Goal: Information Seeking & Learning: Learn about a topic

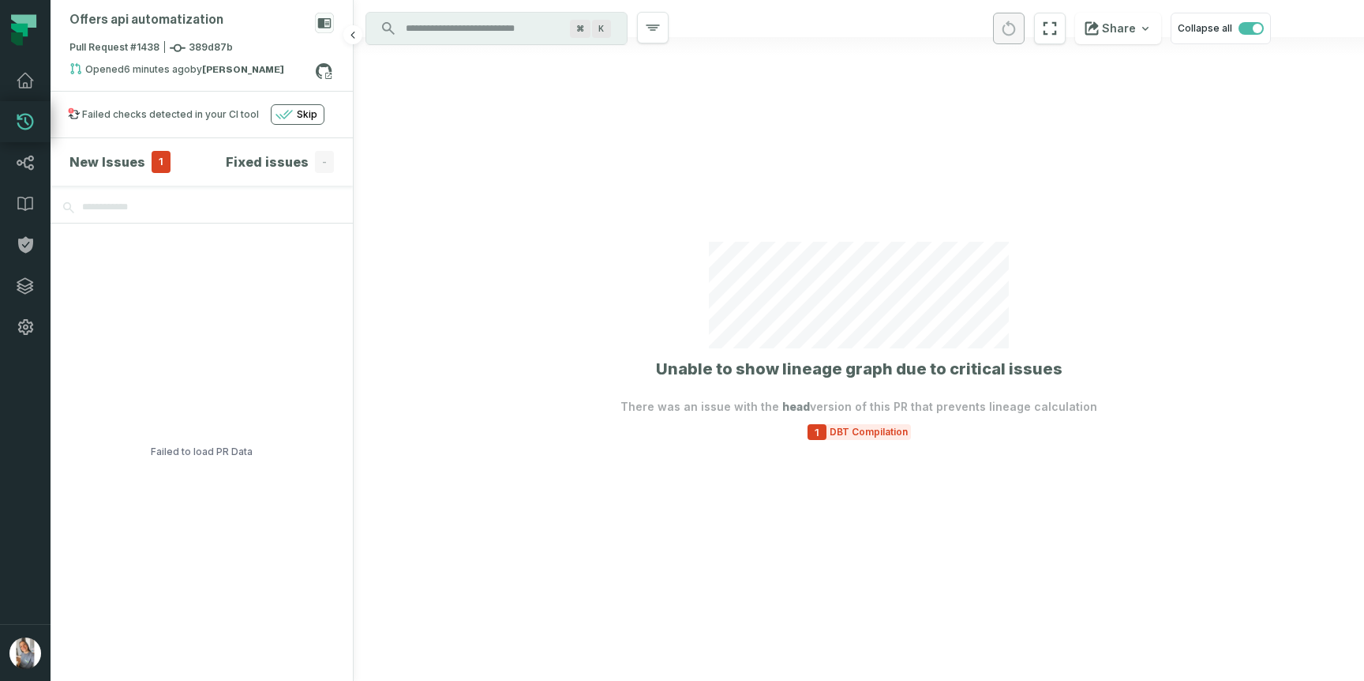
click at [118, 153] on h4 "New Issues" at bounding box center [107, 161] width 76 height 19
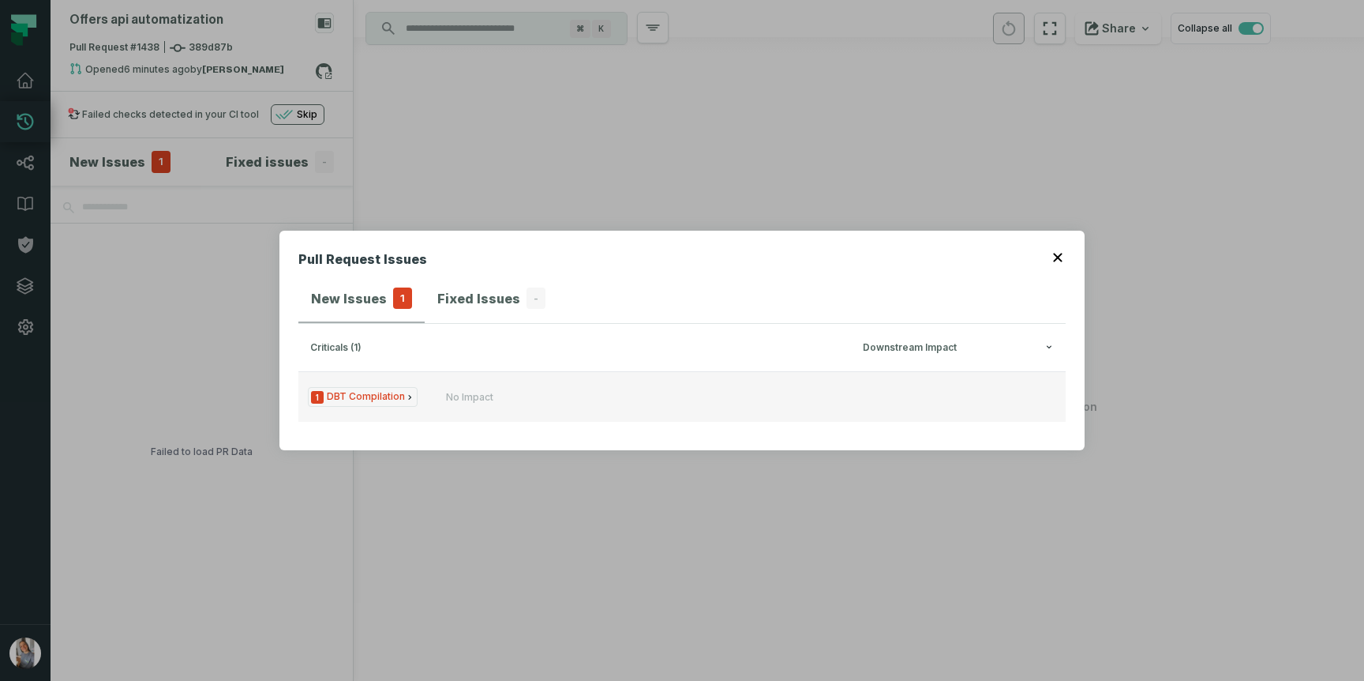
click at [387, 400] on span "1 DBT Compilation" at bounding box center [363, 397] width 110 height 20
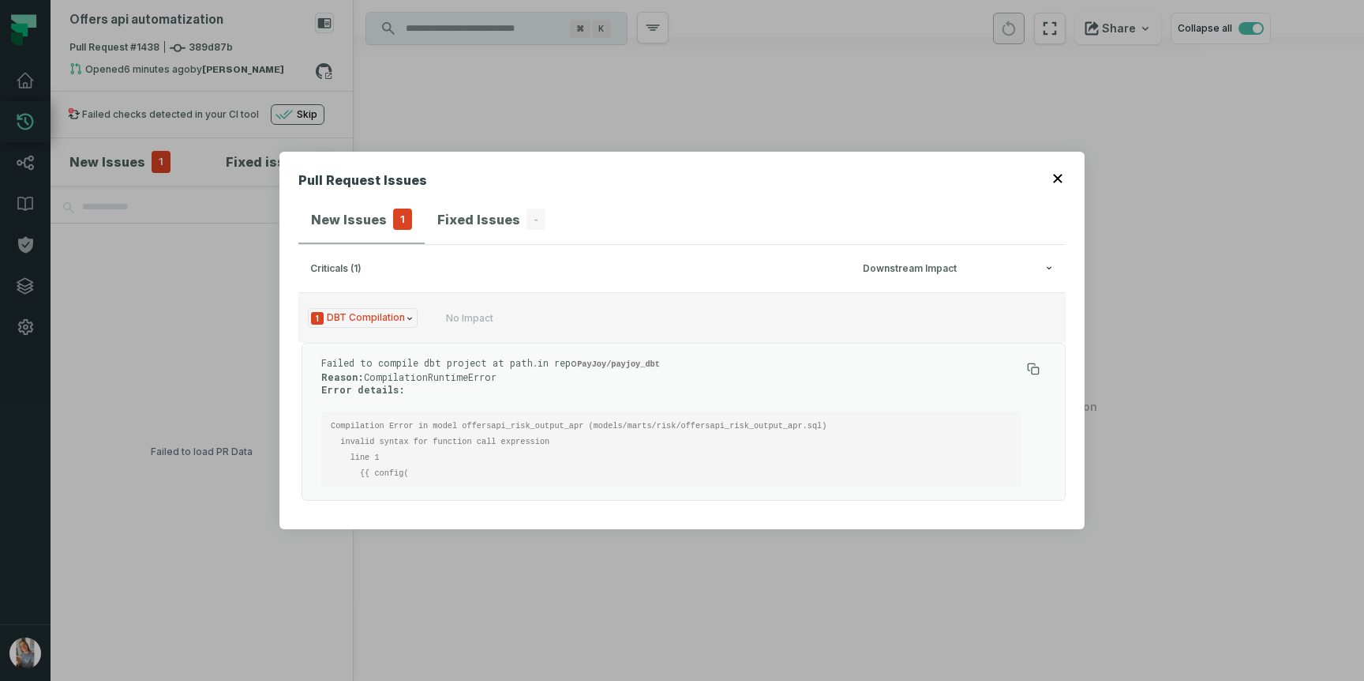
click at [381, 310] on span "1 DBT Compilation" at bounding box center [363, 318] width 110 height 20
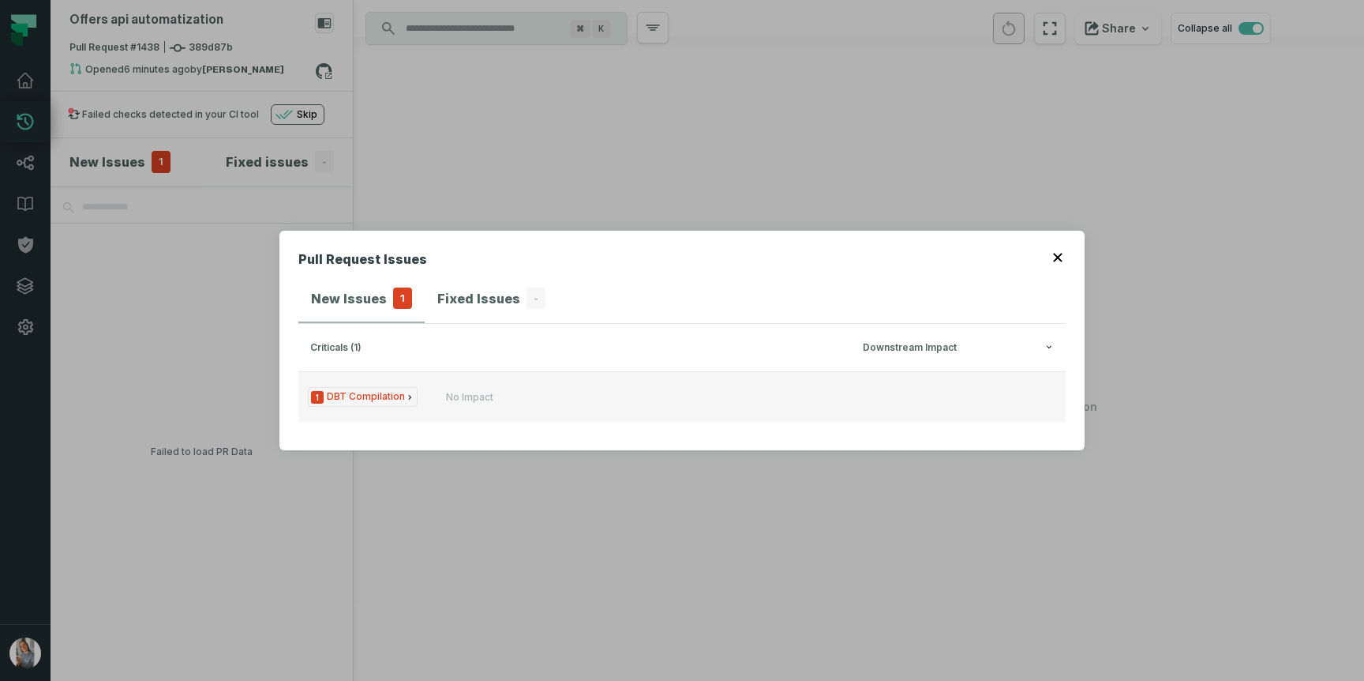
click at [394, 406] on span "1 DBT Compilation" at bounding box center [363, 397] width 110 height 20
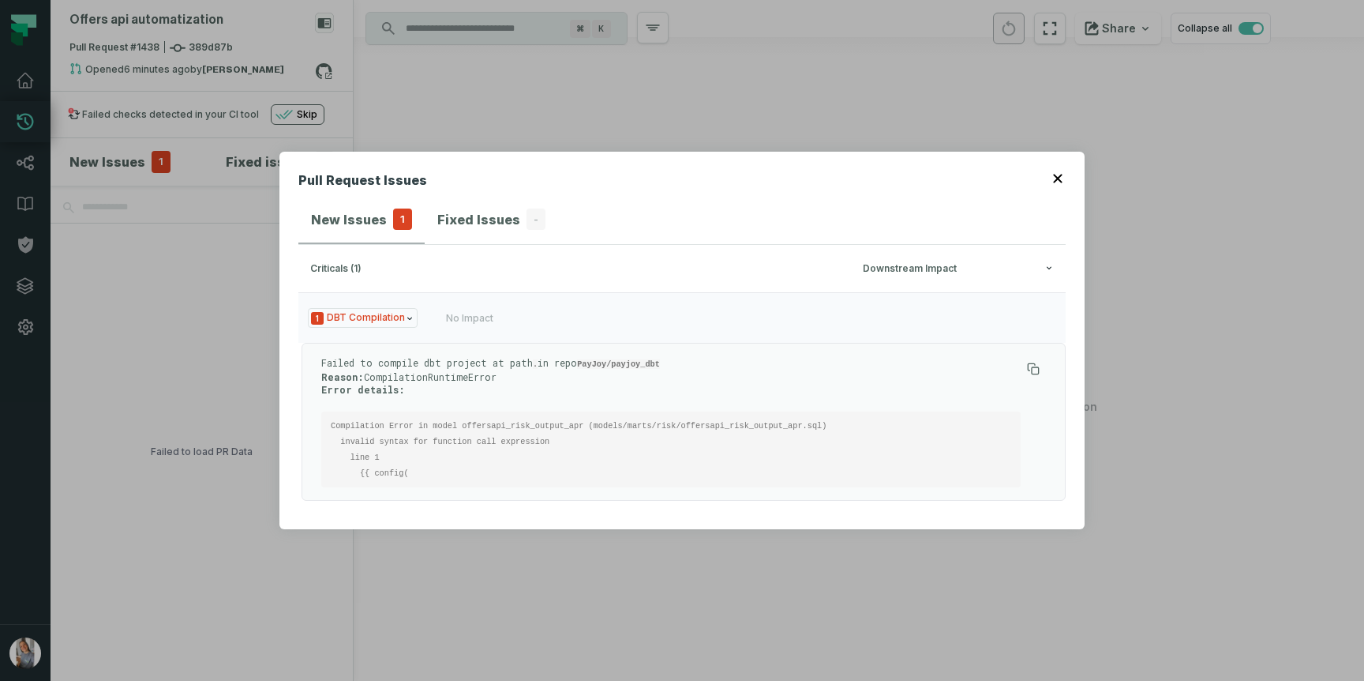
click at [489, 149] on div "Pull Request Issues New Issues 1 Fixed Issues - criticals (1) Downstream Impact…" at bounding box center [682, 340] width 1364 height 681
